Goal: Transaction & Acquisition: Purchase product/service

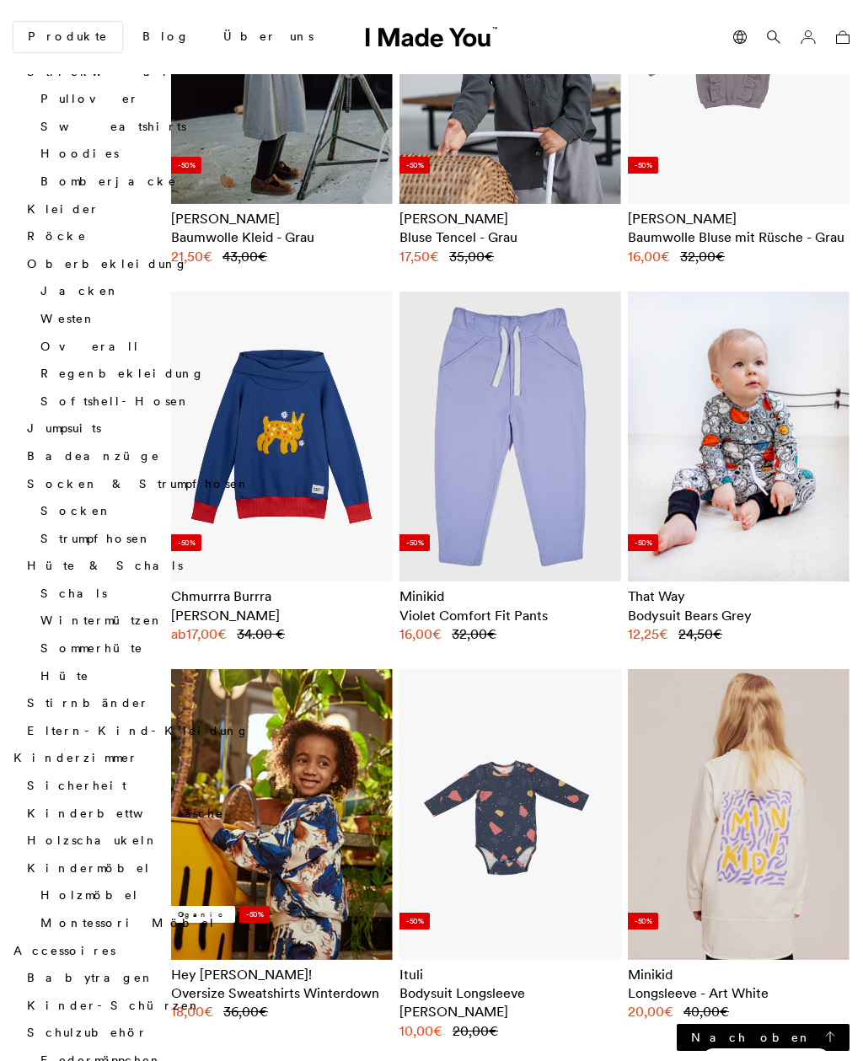
scroll to position [1136, 0]
click at [504, 729] on img at bounding box center [510, 815] width 200 height 261
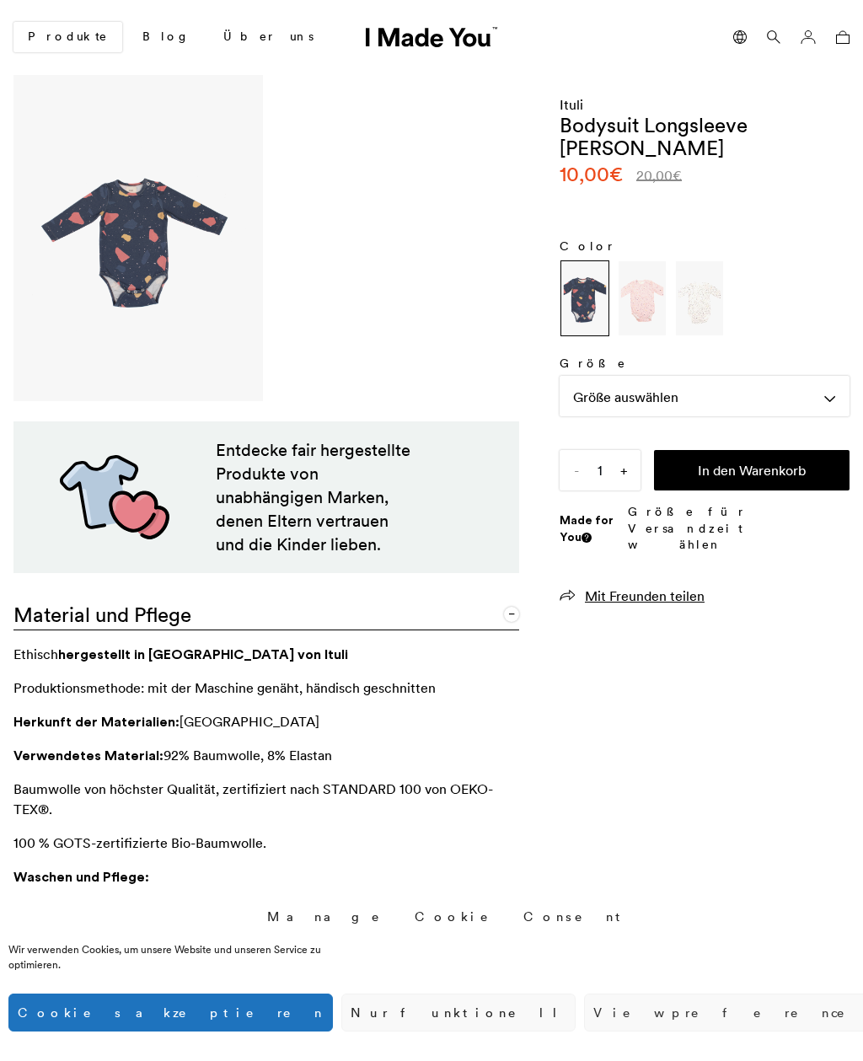
scroll to position [0, 843]
click at [676, 387] on div "Größe auswählen" at bounding box center [705, 396] width 290 height 40
click at [710, 429] on div "Größentabelle" at bounding box center [705, 436] width 290 height 40
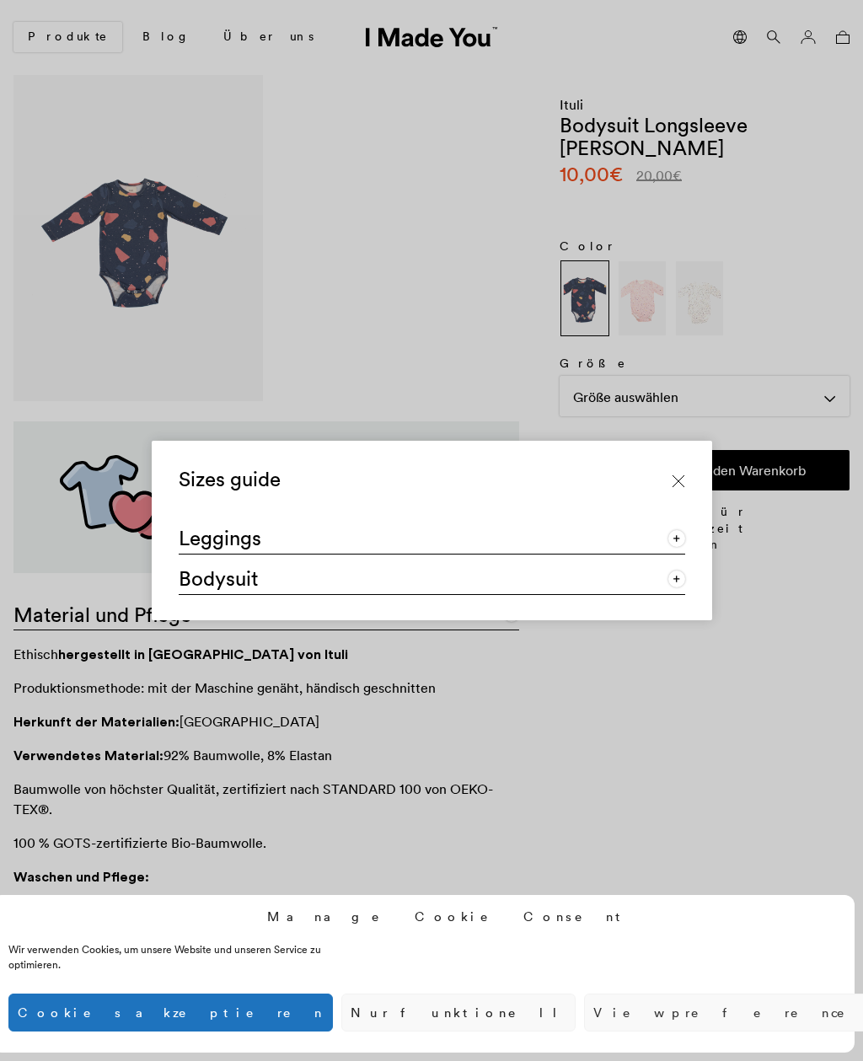
click at [546, 595] on link "Bodysuit" at bounding box center [432, 575] width 506 height 40
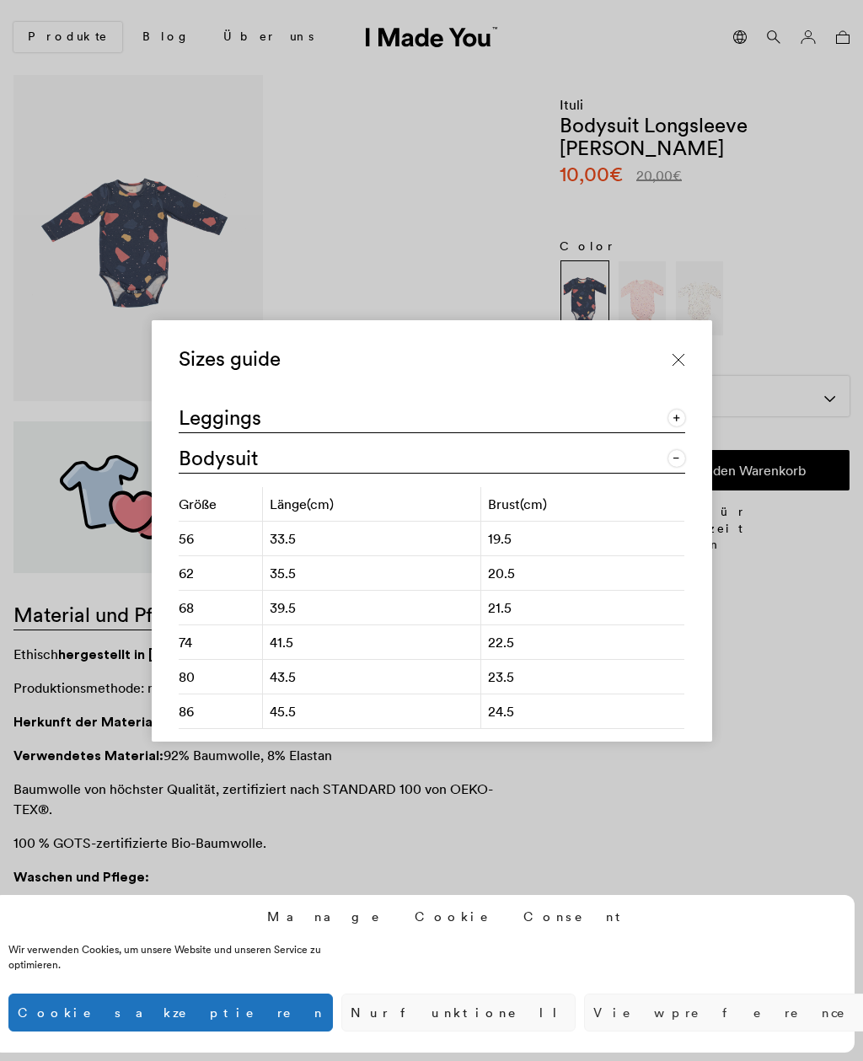
scroll to position [5, 0]
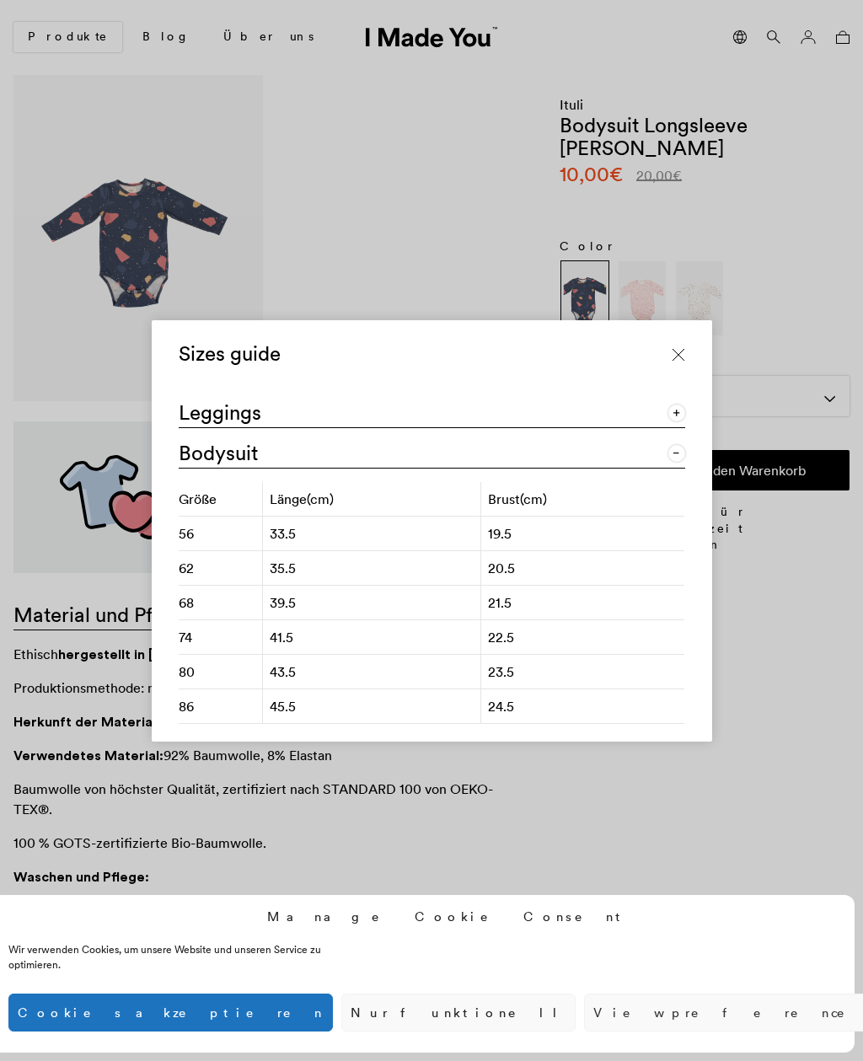
click at [688, 373] on link at bounding box center [679, 355] width 40 height 40
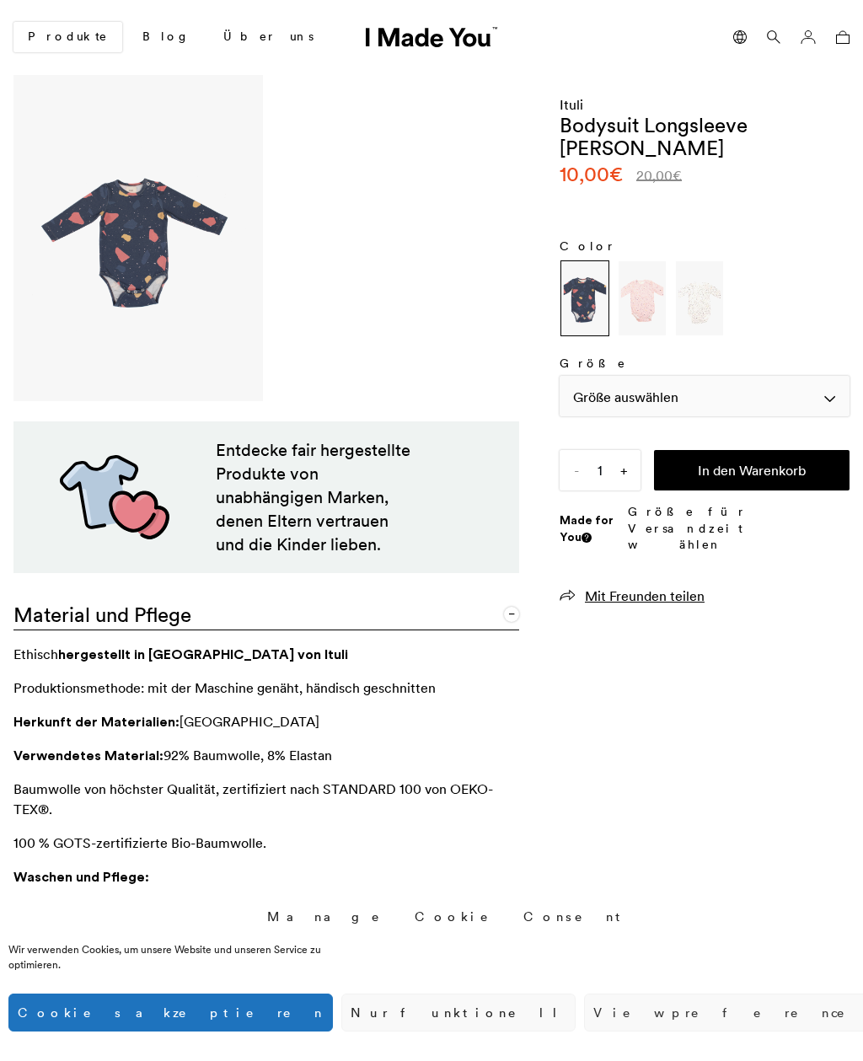
click at [712, 393] on div "Größe auswählen" at bounding box center [705, 396] width 290 height 40
click at [819, 399] on div "Größe auswählen" at bounding box center [705, 396] width 290 height 40
click at [651, 305] on img at bounding box center [642, 298] width 42 height 67
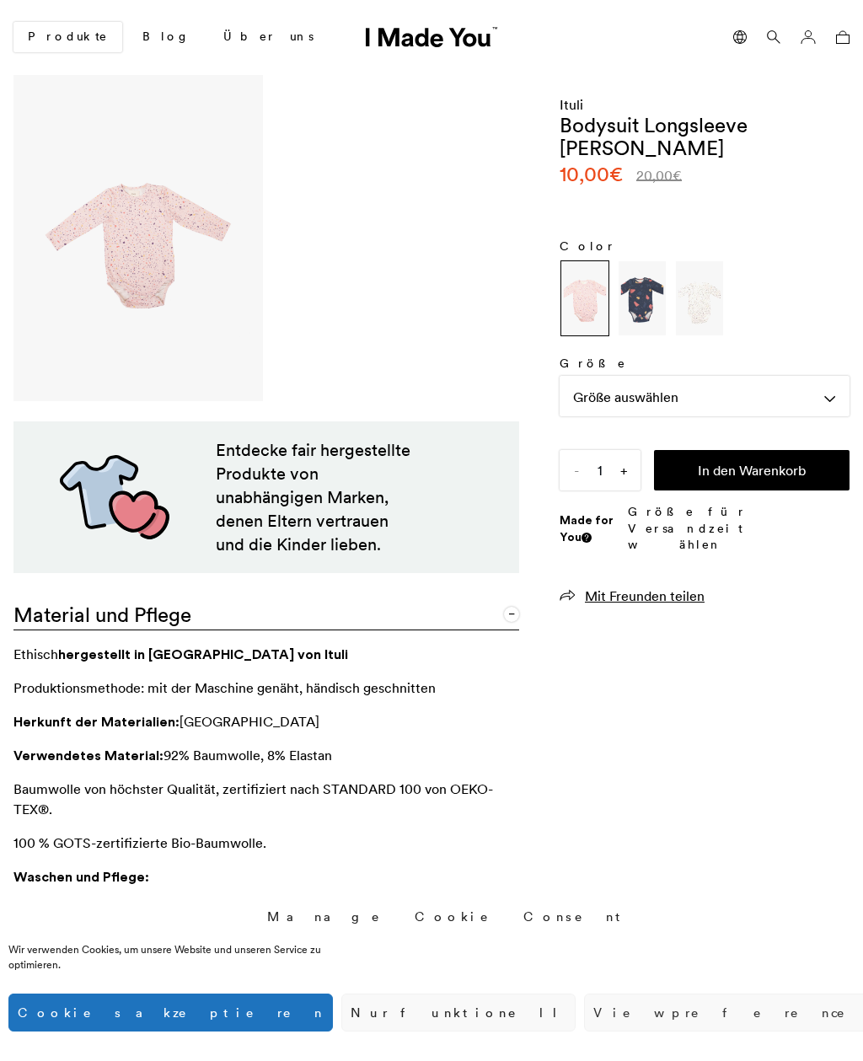
scroll to position [0, 843]
click at [618, 388] on div "Größe auswählen" at bounding box center [705, 396] width 290 height 40
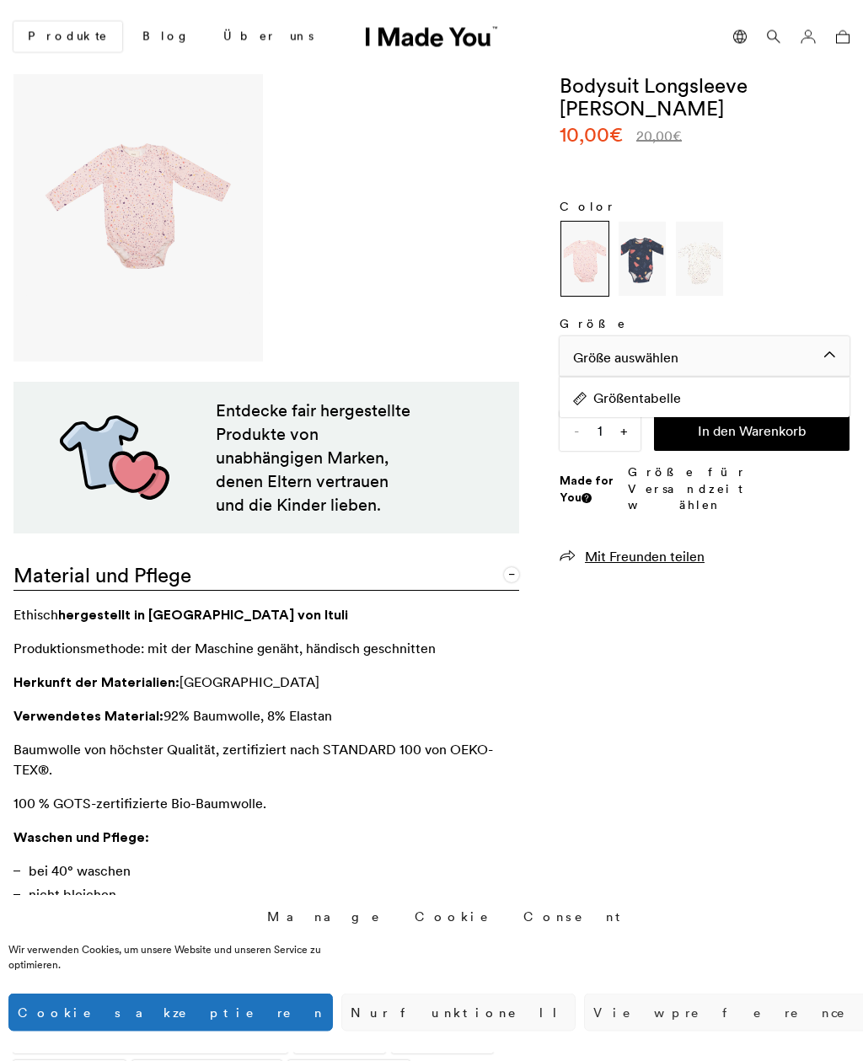
scroll to position [39, 0]
click at [576, 1032] on button "Nur funktionell" at bounding box center [458, 1013] width 234 height 38
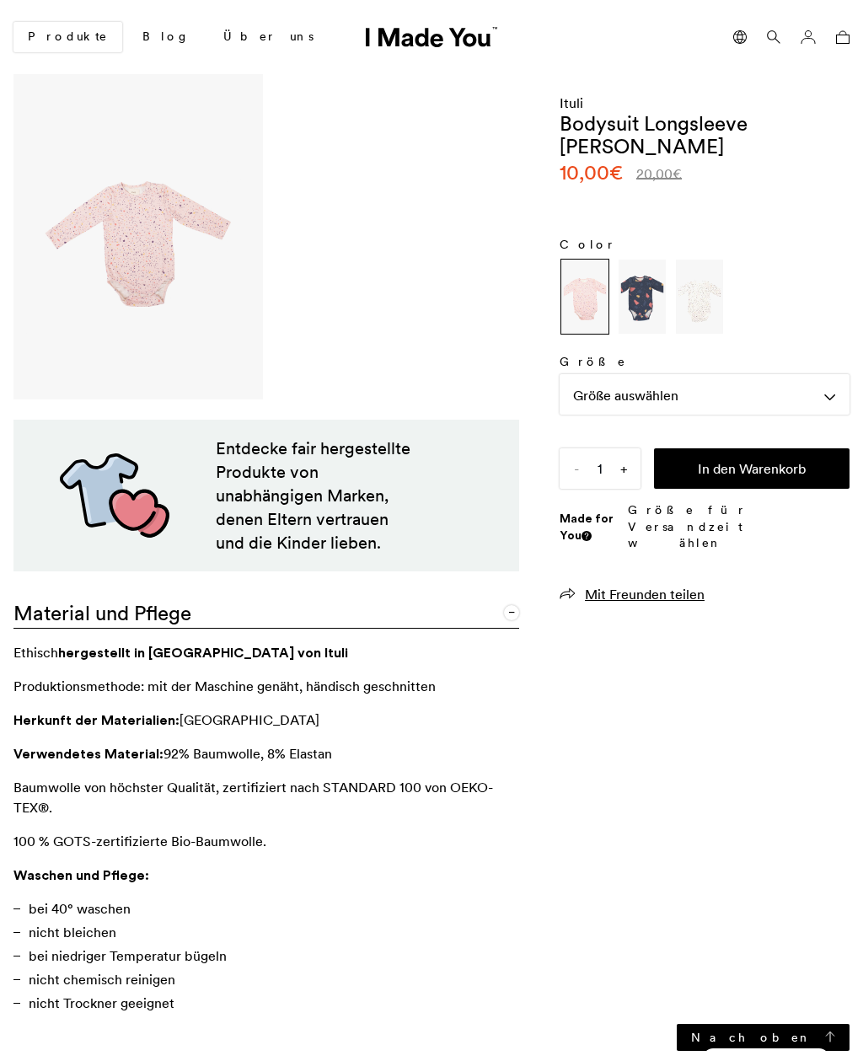
scroll to position [0, 0]
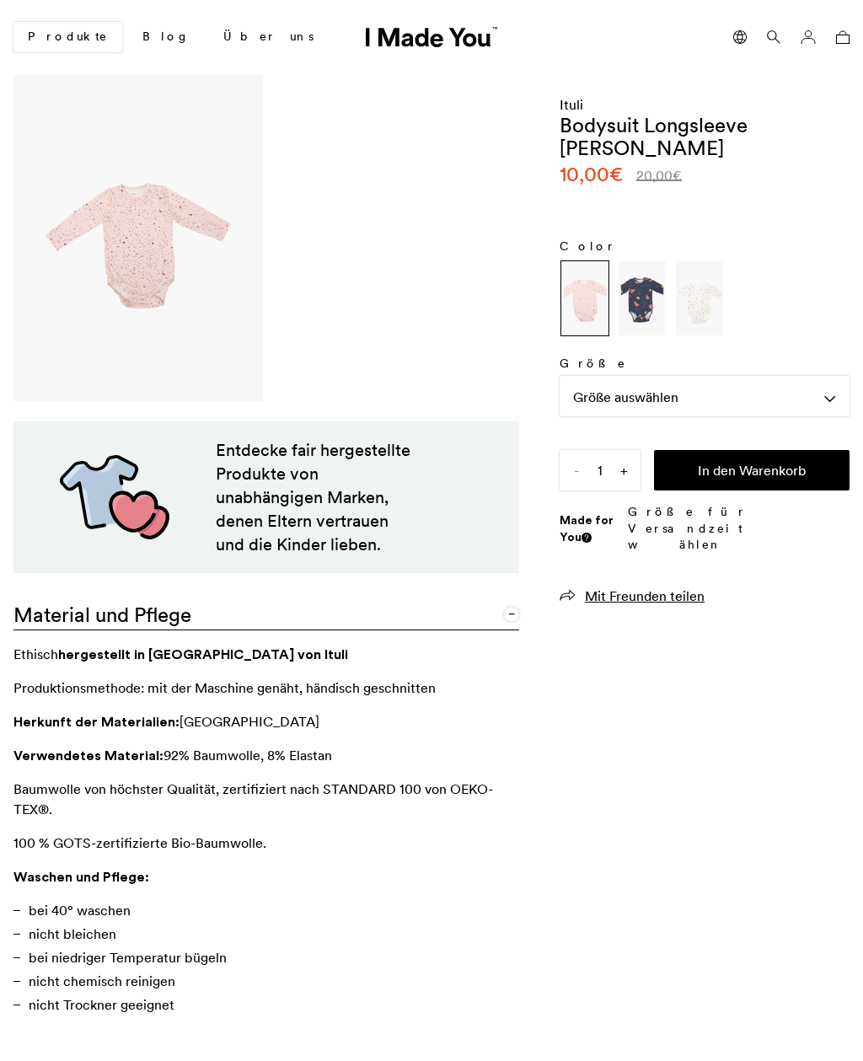
click at [641, 287] on img at bounding box center [642, 298] width 42 height 67
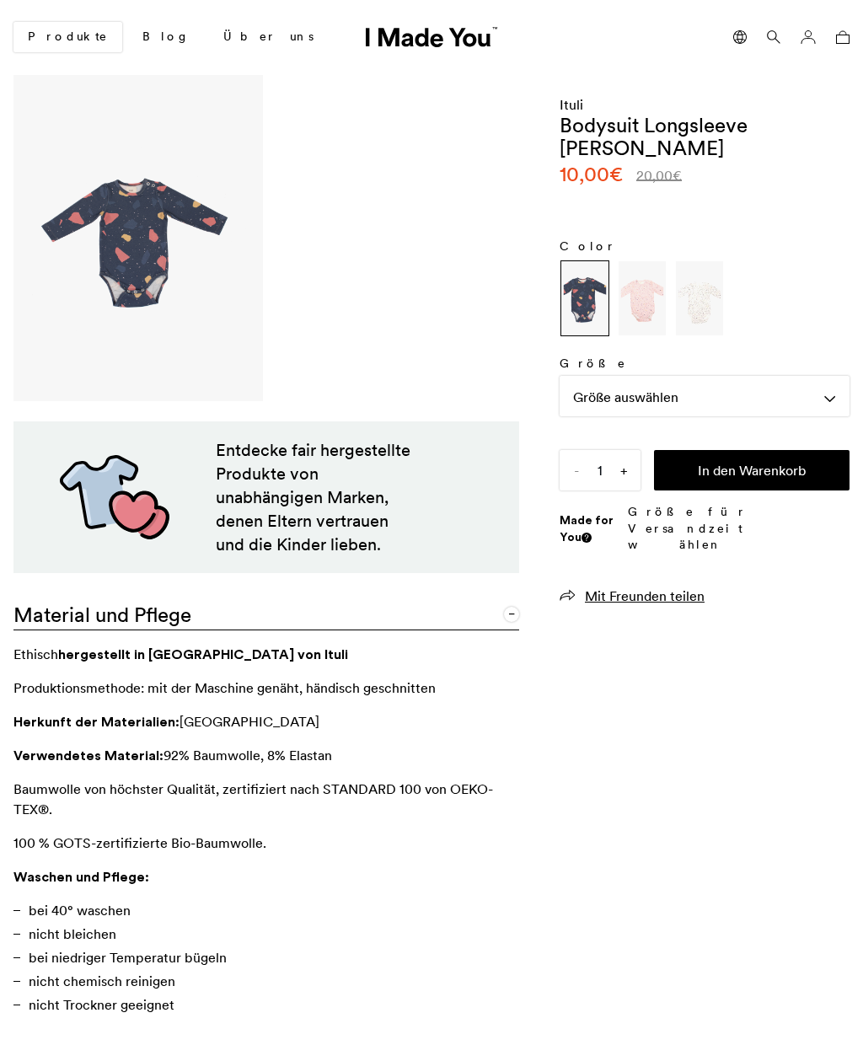
scroll to position [0, 843]
click at [789, 511] on p "Größe für Versandzeit wählen" at bounding box center [739, 529] width 222 height 50
click at [724, 499] on div "Größe Größe auswählen Größe auswählen Größentabelle Bodysuit Longsleeve Terazzo…" at bounding box center [705, 430] width 290 height 149
